Goal: Task Accomplishment & Management: Manage account settings

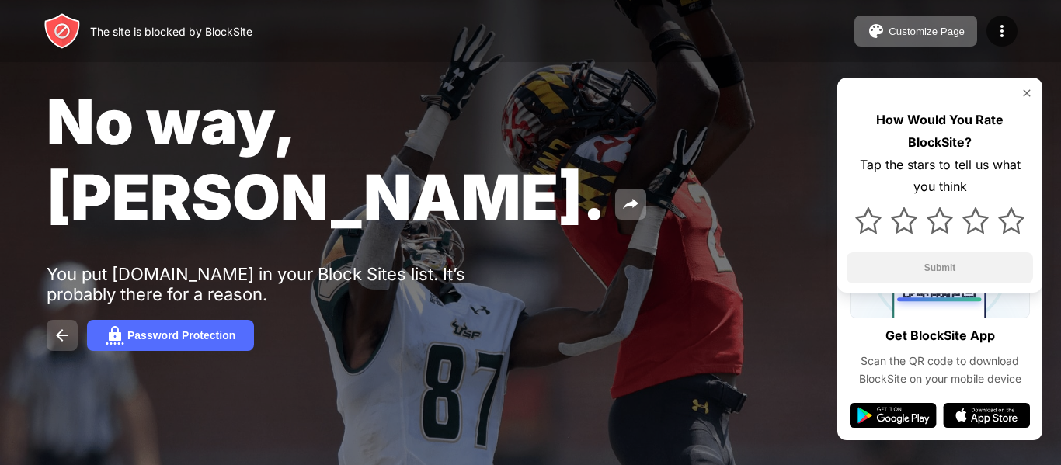
click at [69, 326] on img at bounding box center [62, 335] width 19 height 19
click at [853, 230] on div at bounding box center [940, 220] width 186 height 45
click at [865, 232] on img at bounding box center [868, 220] width 26 height 26
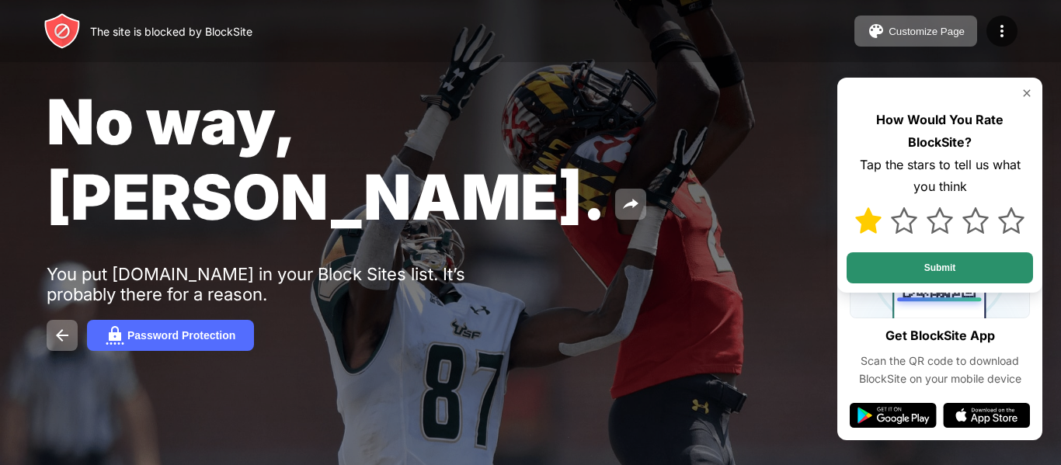
click at [884, 254] on button "Submit" at bounding box center [940, 267] width 186 height 31
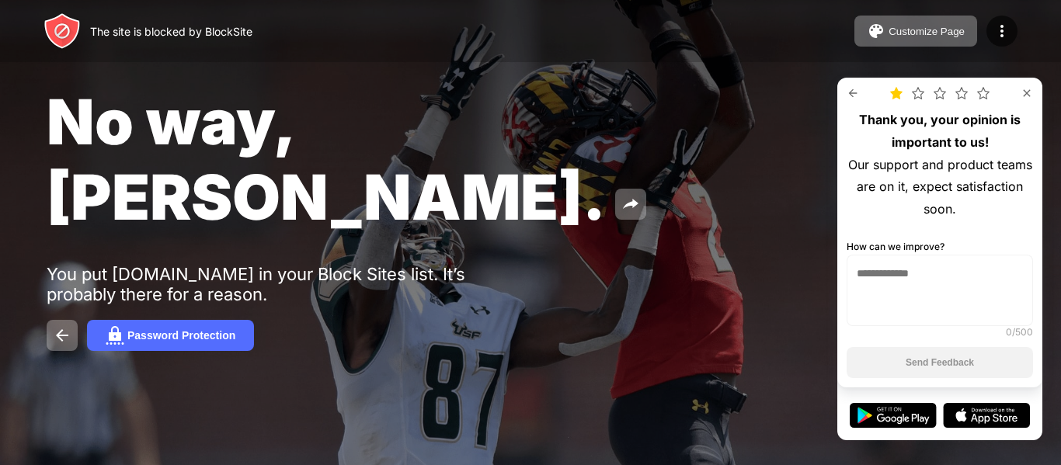
click at [852, 92] on img at bounding box center [853, 93] width 12 height 12
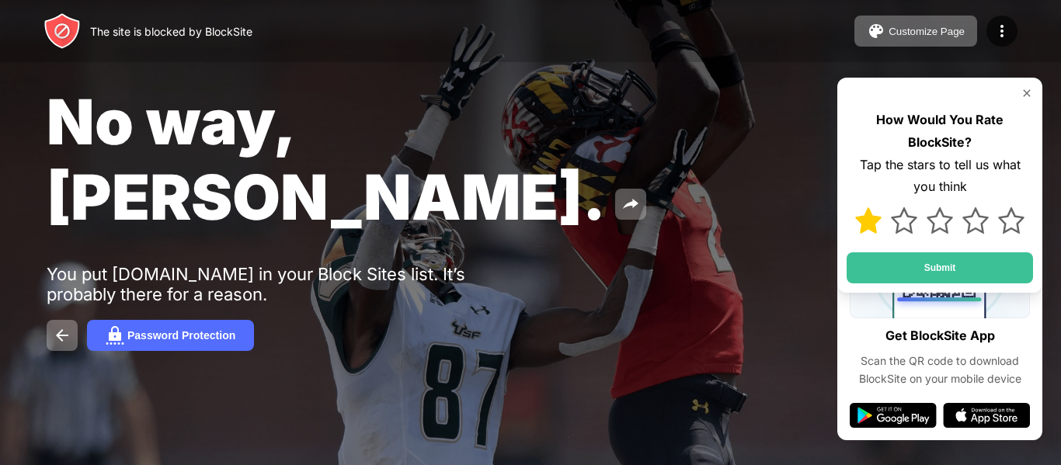
click at [1026, 94] on img at bounding box center [1027, 93] width 12 height 12
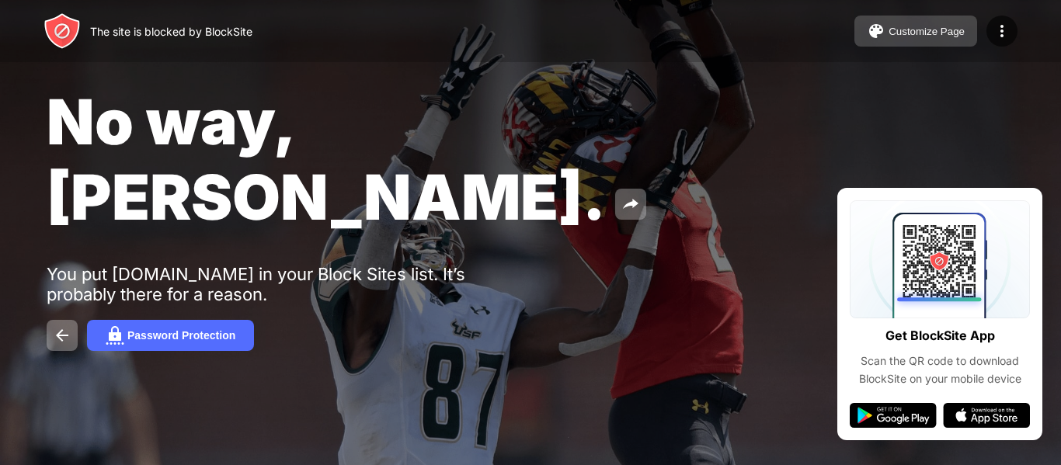
click at [919, 42] on button "Customize Page" at bounding box center [916, 31] width 123 height 31
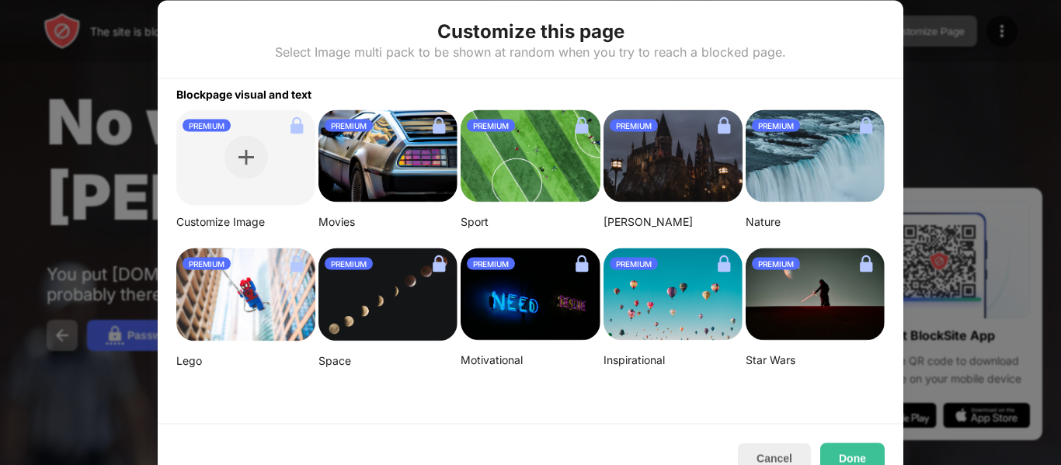
click at [2, 235] on div at bounding box center [530, 232] width 1061 height 465
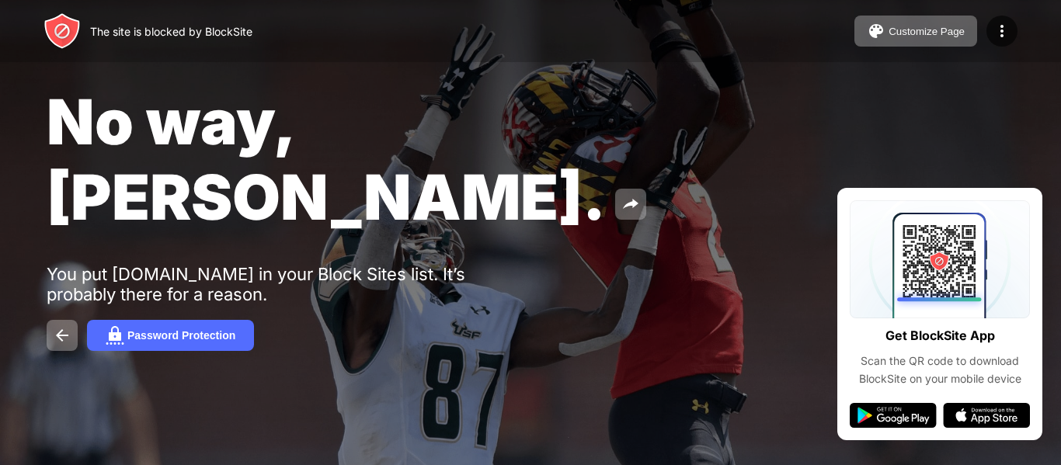
click at [64, 243] on div "No way, Jose. You put youtube.com in your Block Sites list. It’s probably there…" at bounding box center [530, 217] width 1061 height 435
click at [75, 320] on button at bounding box center [62, 335] width 31 height 31
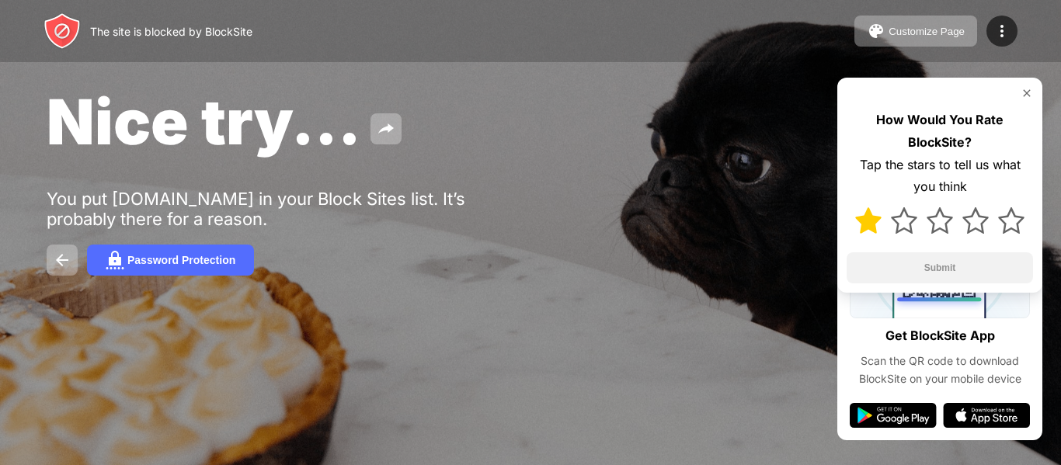
click at [865, 214] on img at bounding box center [868, 220] width 26 height 26
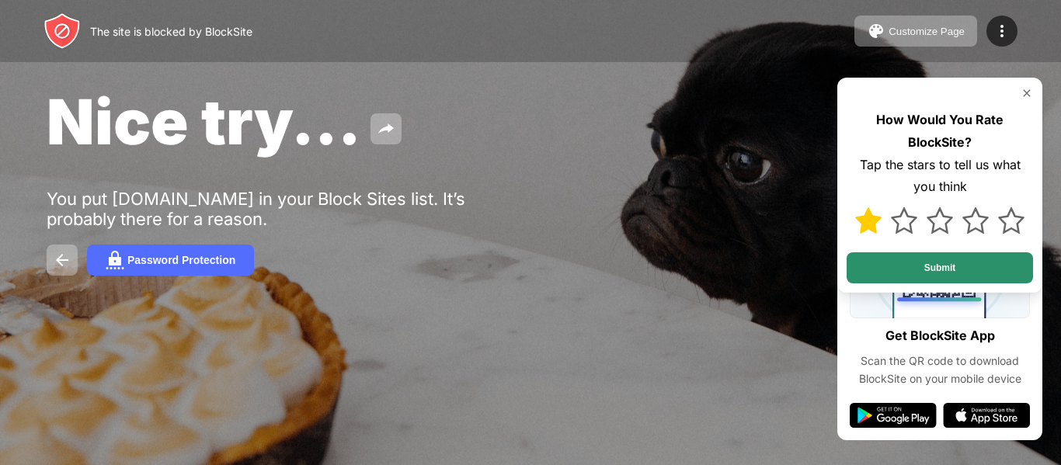
click at [881, 280] on button "Submit" at bounding box center [940, 267] width 186 height 31
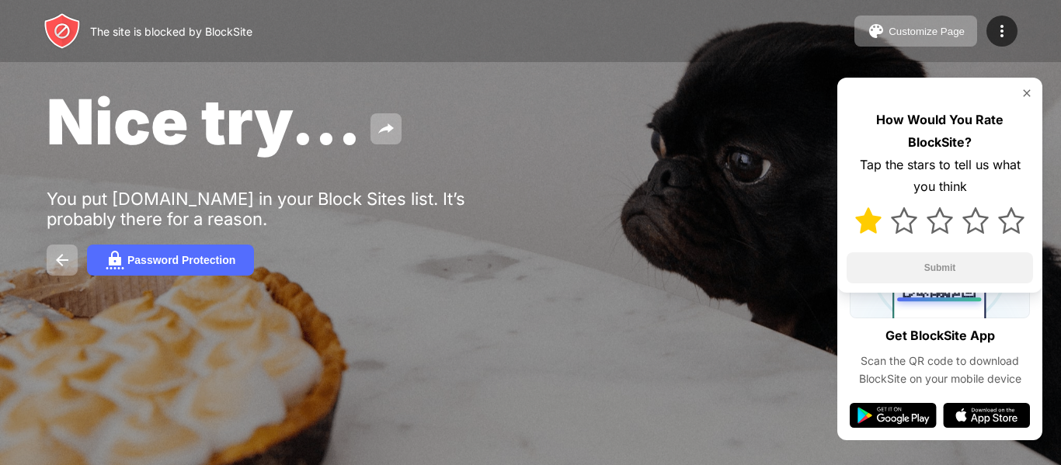
click at [861, 232] on img at bounding box center [868, 220] width 26 height 26
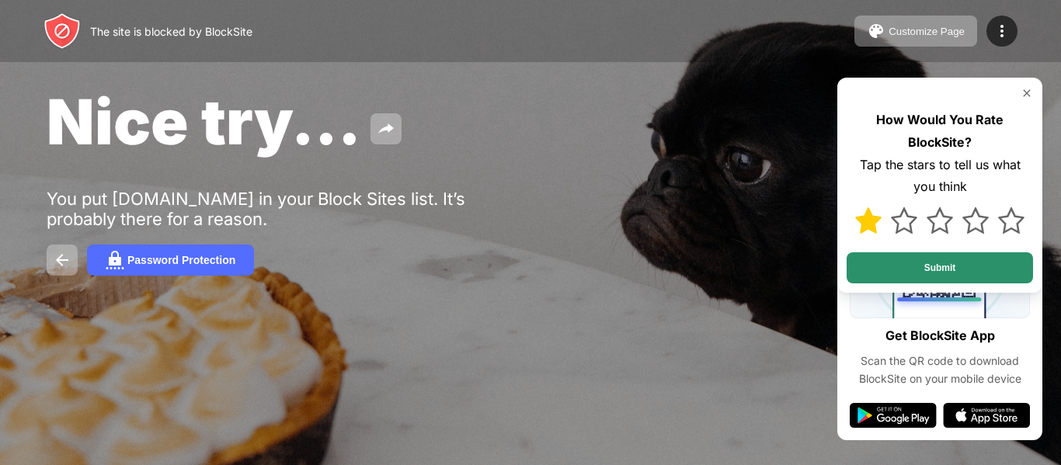
click at [876, 260] on button "Submit" at bounding box center [940, 267] width 186 height 31
